Goal: Register for event/course

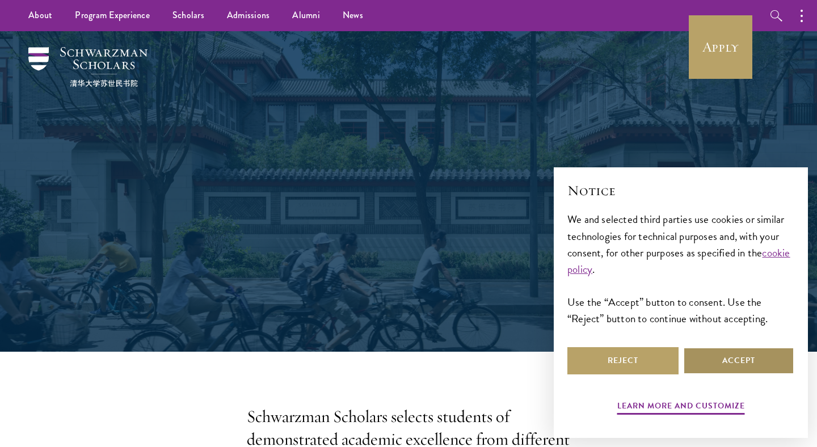
click at [712, 359] on button "Accept" at bounding box center [738, 360] width 111 height 27
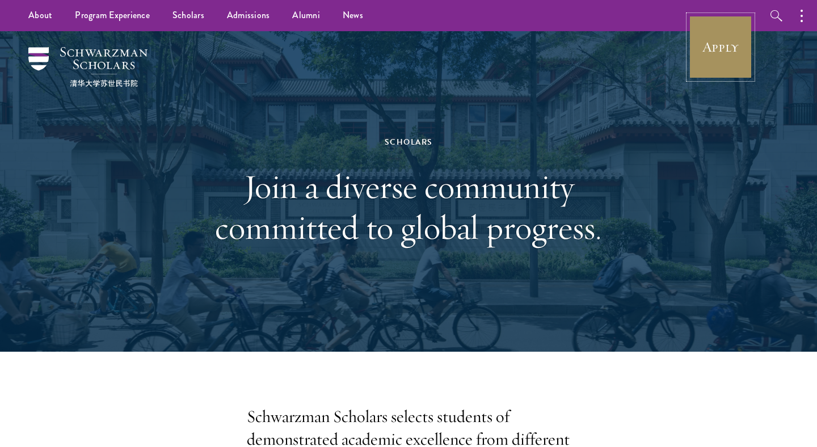
click at [711, 67] on link "Apply" at bounding box center [721, 47] width 64 height 64
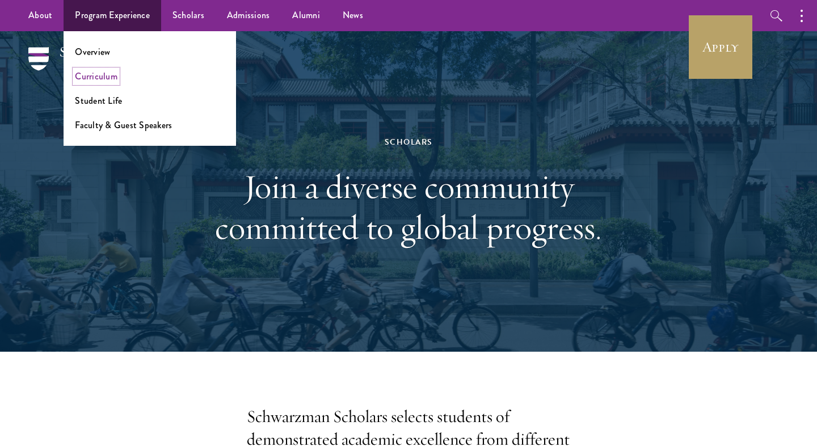
click at [92, 75] on link "Curriculum" at bounding box center [96, 76] width 43 height 13
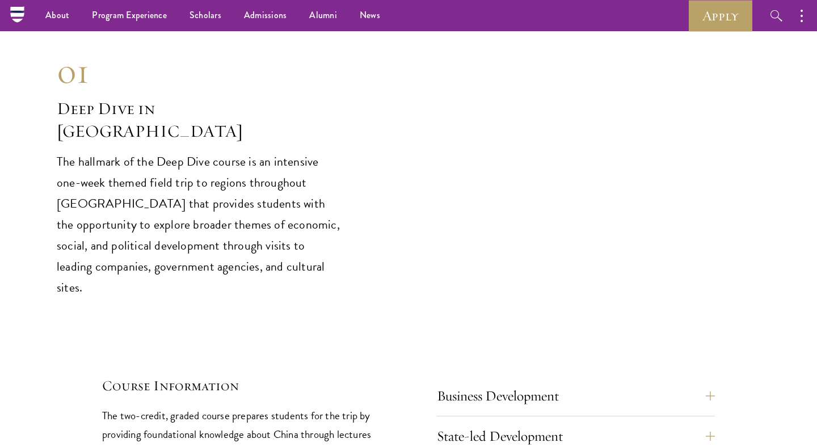
scroll to position [4535, 0]
